Goal: Contribute content: Contribute content

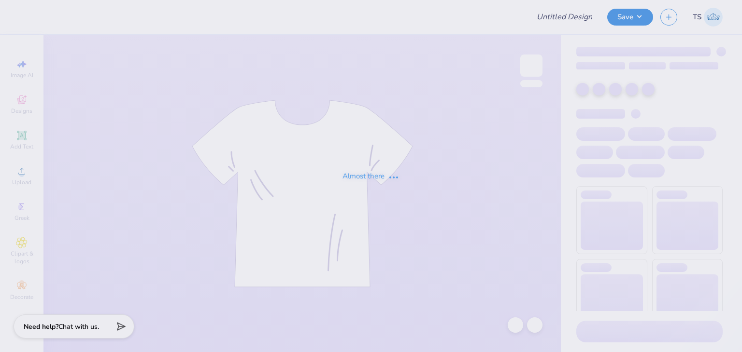
type input "TEST OAA"
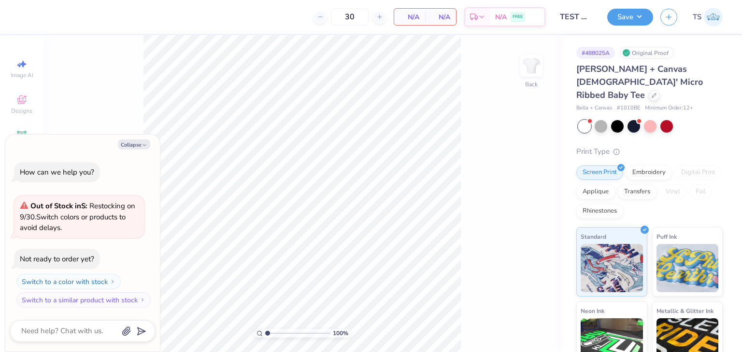
click at [138, 149] on button "Collapse" at bounding box center [134, 145] width 32 height 10
type textarea "x"
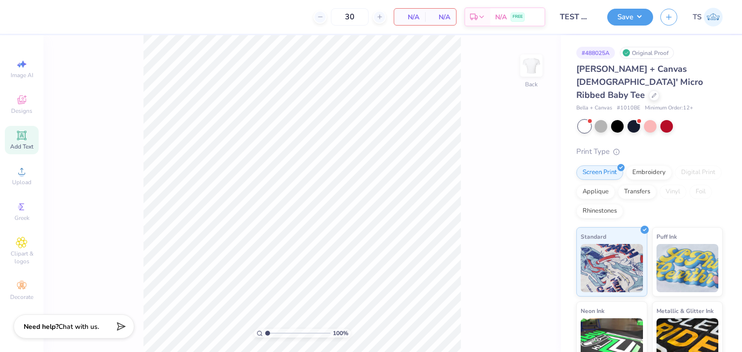
click at [20, 151] on div "Add Text" at bounding box center [22, 140] width 34 height 28
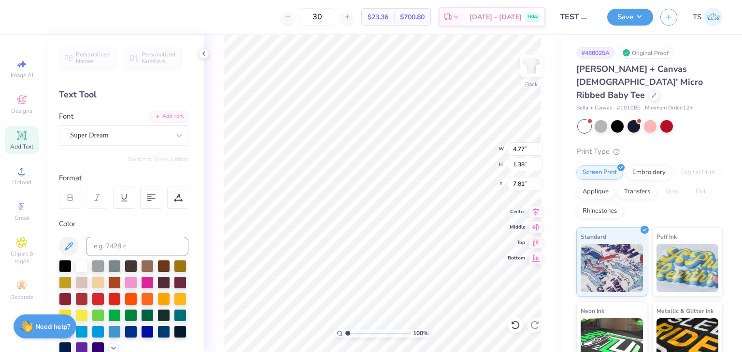
drag, startPoint x: 65, startPoint y: 268, endPoint x: 142, endPoint y: 274, distance: 77.5
click at [65, 269] on div at bounding box center [65, 266] width 13 height 13
click at [204, 55] on polyline at bounding box center [204, 54] width 2 height 4
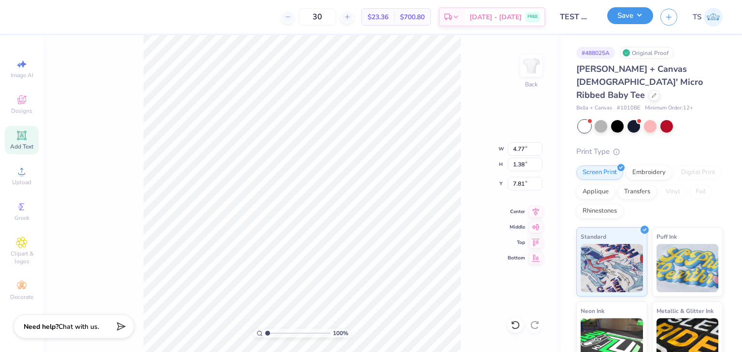
click at [628, 20] on button "Save" at bounding box center [630, 15] width 46 height 17
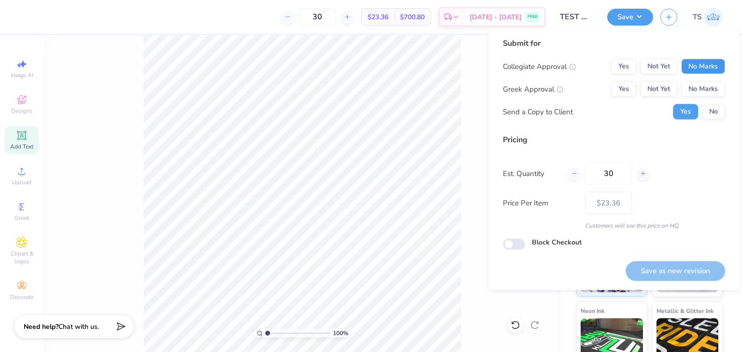
click at [704, 70] on button "No Marks" at bounding box center [703, 66] width 44 height 15
click at [703, 92] on button "No Marks" at bounding box center [703, 89] width 44 height 15
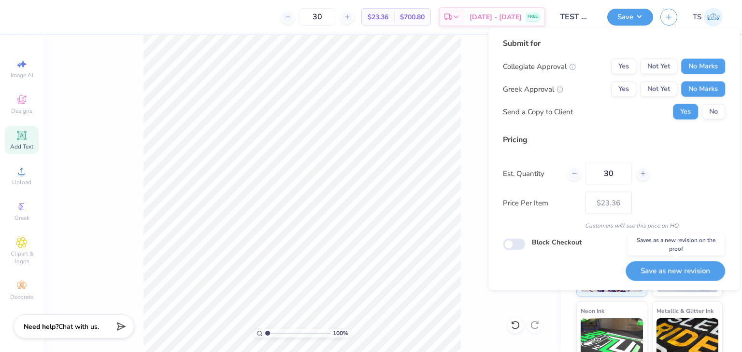
click at [686, 273] on button "Save as new revision" at bounding box center [674, 271] width 99 height 20
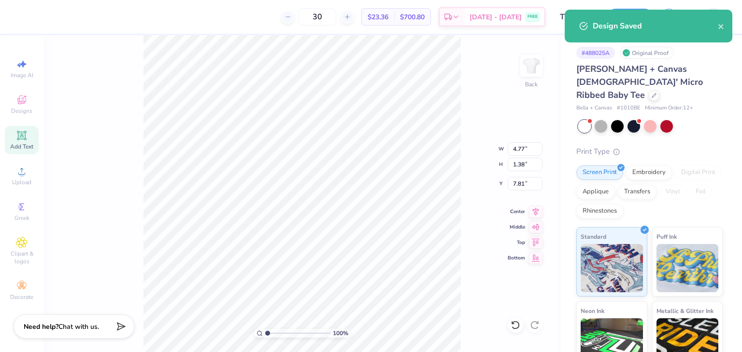
type input "$23.36"
click at [718, 27] on icon "close" at bounding box center [721, 27] width 7 height 8
